Goal: Navigation & Orientation: Find specific page/section

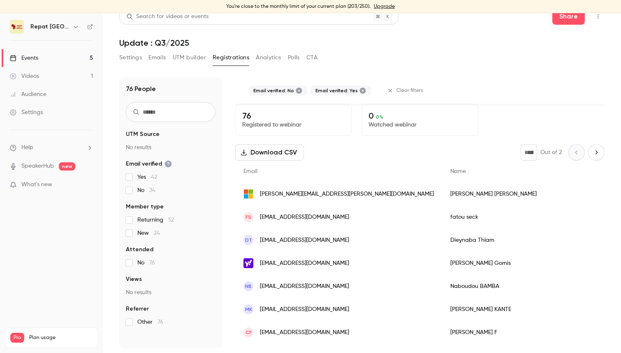
scroll to position [987, 0]
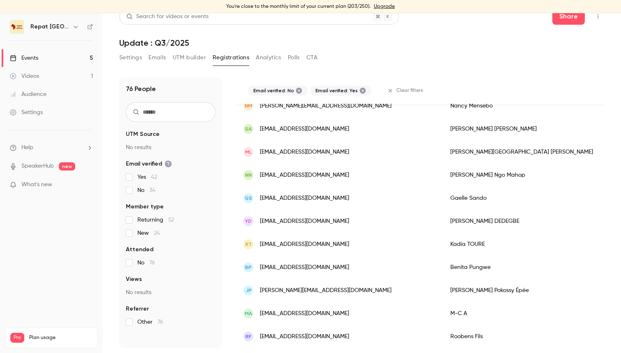
click at [36, 54] on div "Events" at bounding box center [24, 58] width 28 height 8
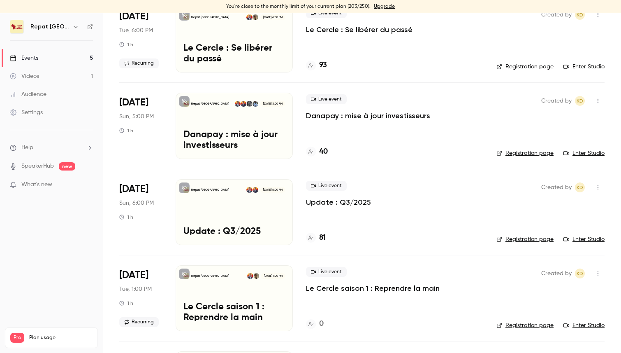
scroll to position [79, 0]
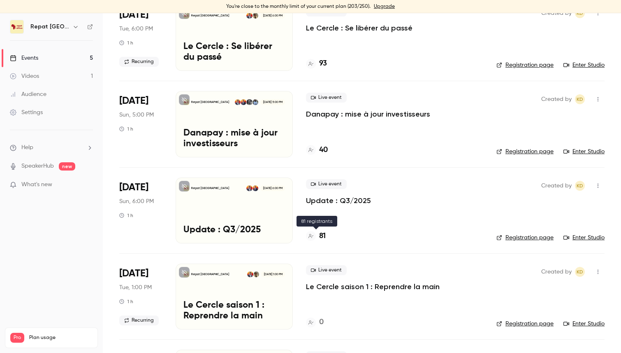
click at [325, 235] on h4 "81" at bounding box center [322, 235] width 7 height 11
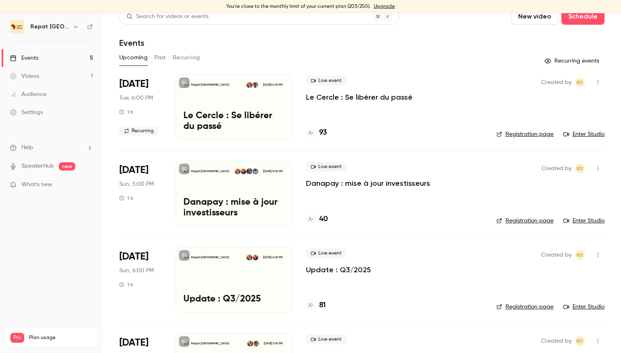
click at [324, 217] on h4 "40" at bounding box center [323, 219] width 9 height 11
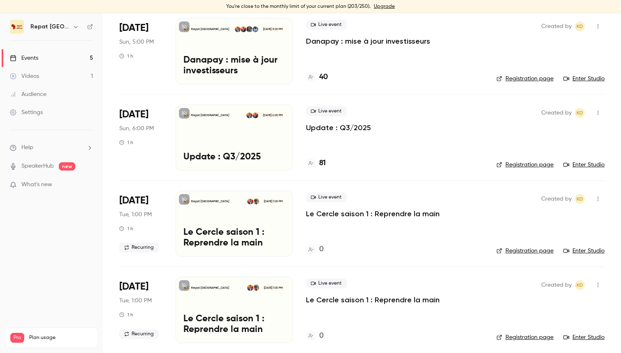
scroll to position [156, 0]
